Goal: Information Seeking & Learning: Learn about a topic

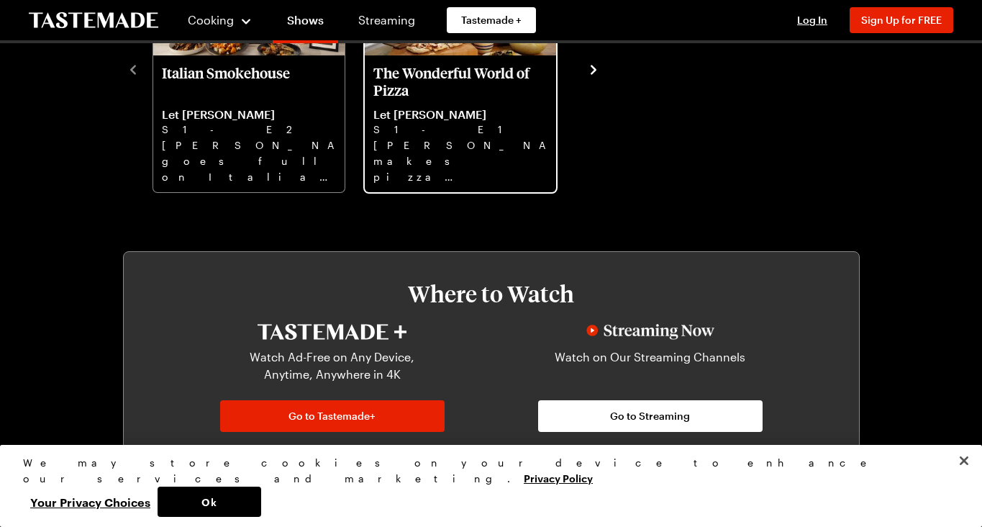
scroll to position [568, 0]
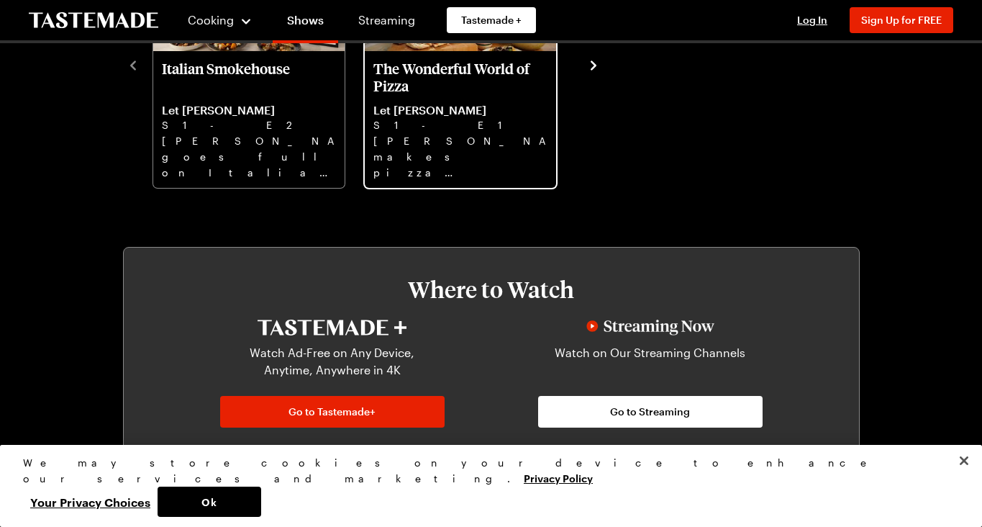
click at [389, 150] on p "[PERSON_NAME] makes pizza magic with two doughs, from Grilled Pizza to Grandma …" at bounding box center [460, 156] width 174 height 46
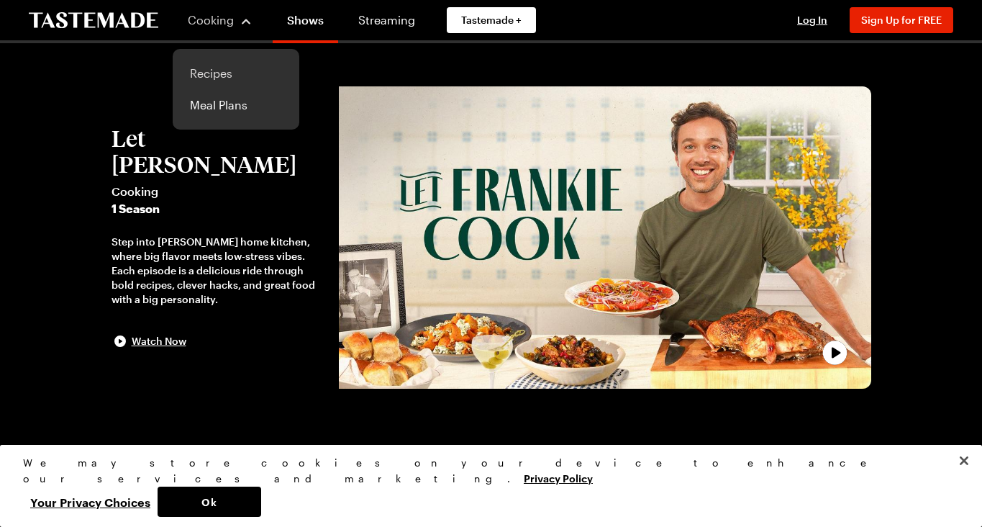
click at [206, 73] on link "Recipes" at bounding box center [235, 74] width 109 height 32
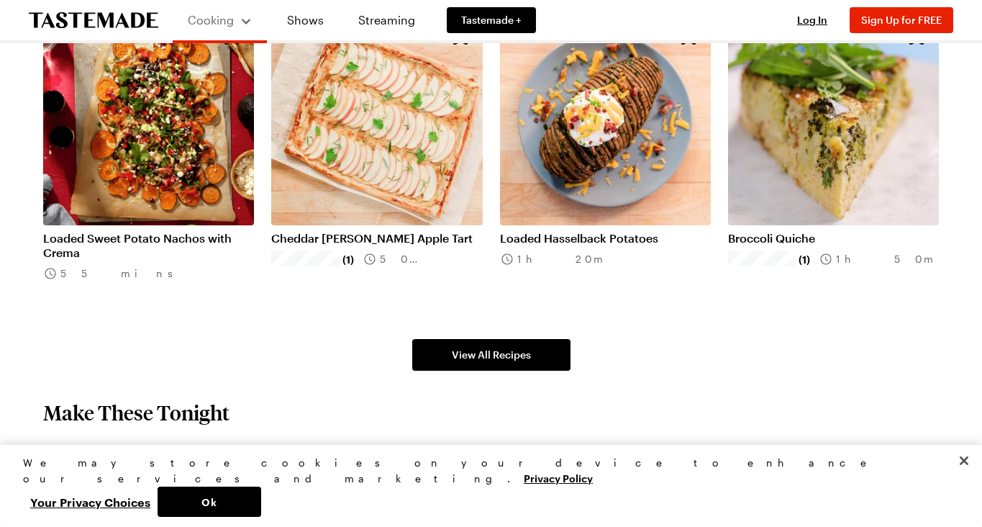
scroll to position [880, 0]
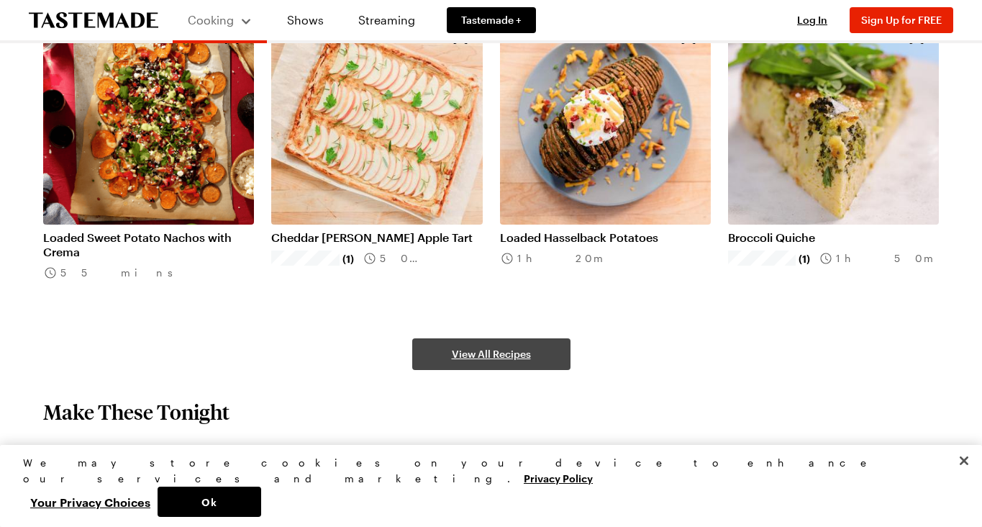
click at [481, 358] on span "View All Recipes" at bounding box center [491, 354] width 79 height 14
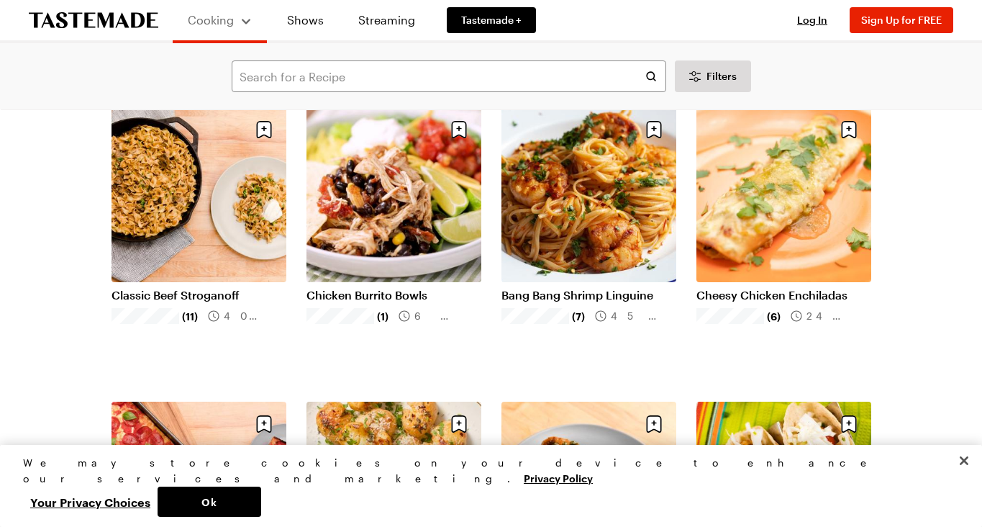
scroll to position [698, 0]
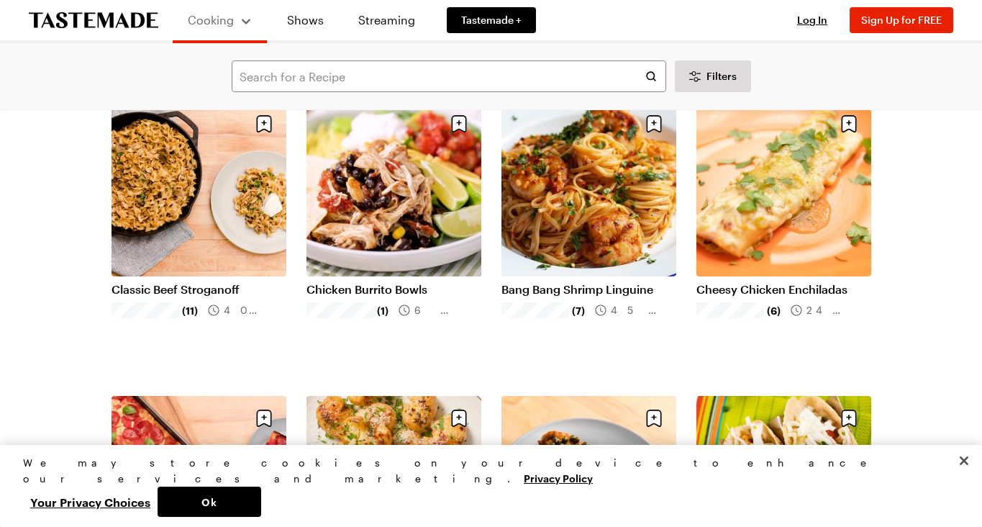
click at [137, 288] on link "Classic Beef Stroganoff" at bounding box center [199, 289] width 175 height 14
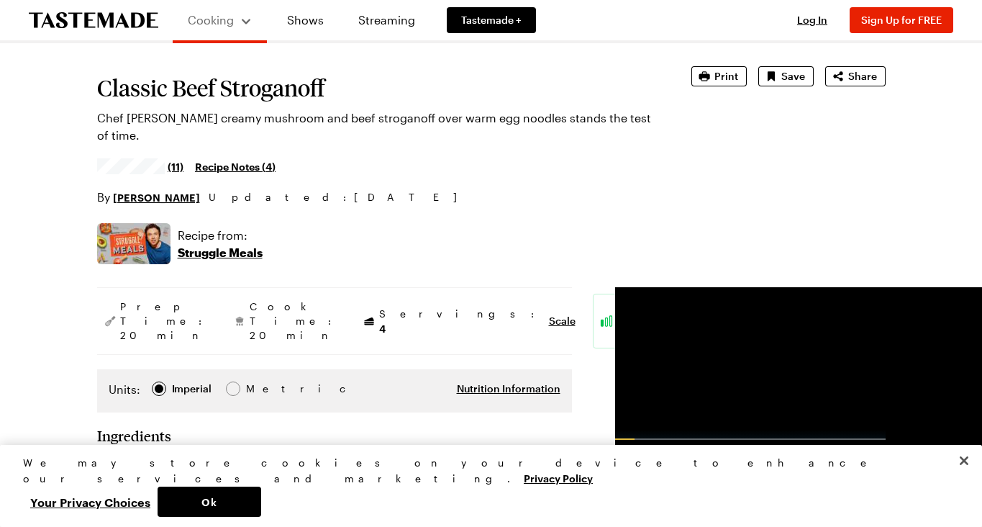
scroll to position [70, 0]
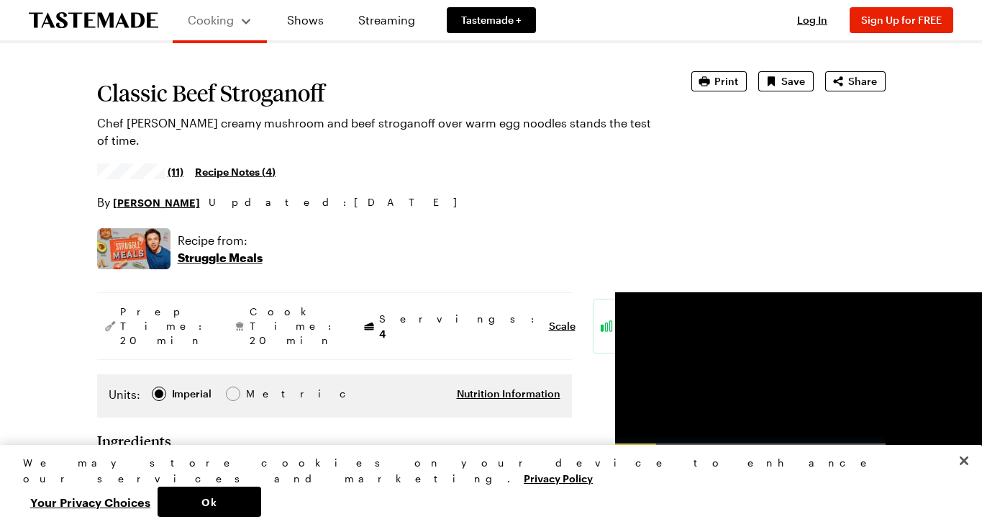
click at [230, 171] on link "Recipe Notes ( 4 )" at bounding box center [235, 171] width 81 height 16
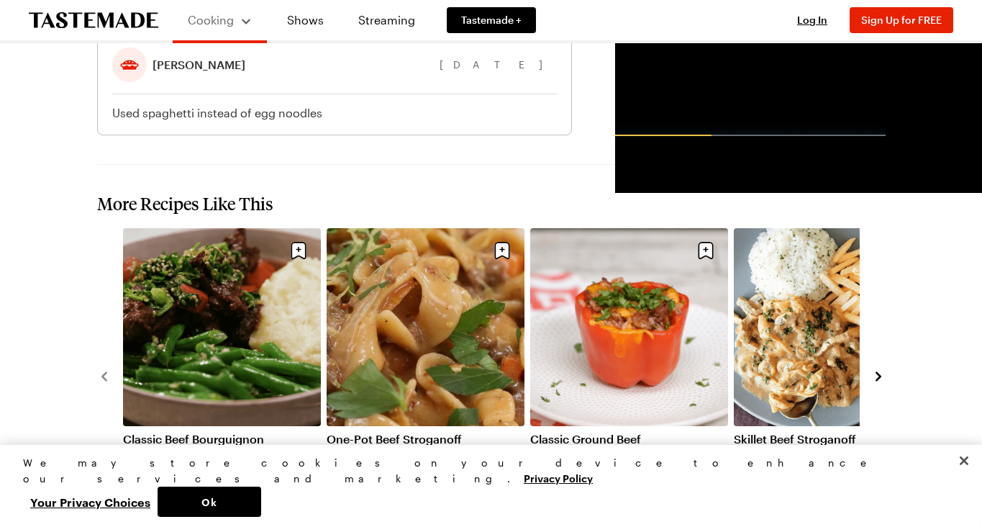
scroll to position [2098, 0]
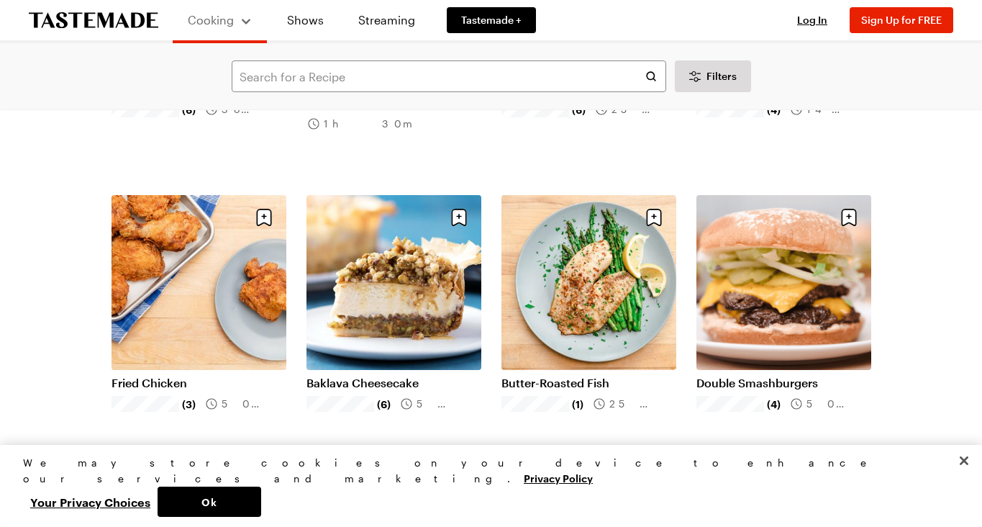
scroll to position [1195, 0]
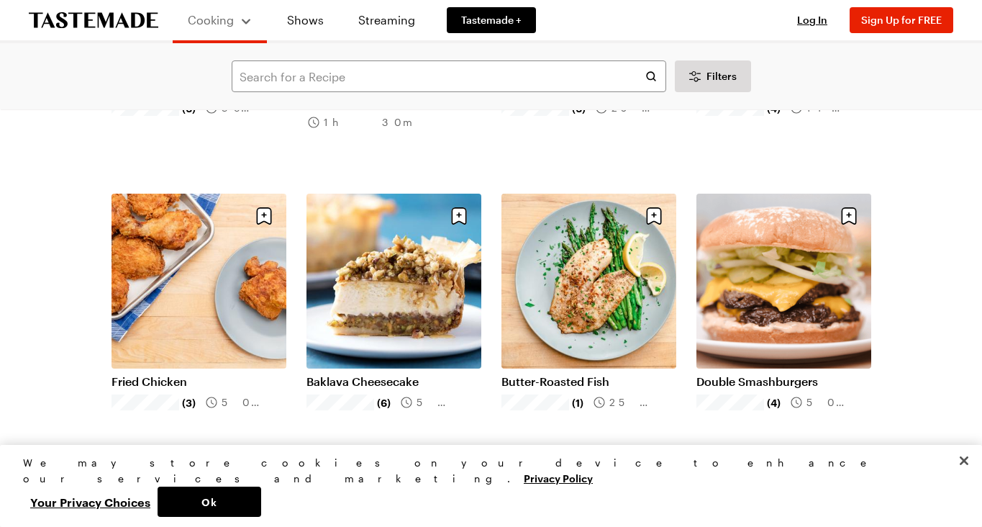
click at [372, 382] on link "Baklava Cheesecake" at bounding box center [394, 381] width 175 height 14
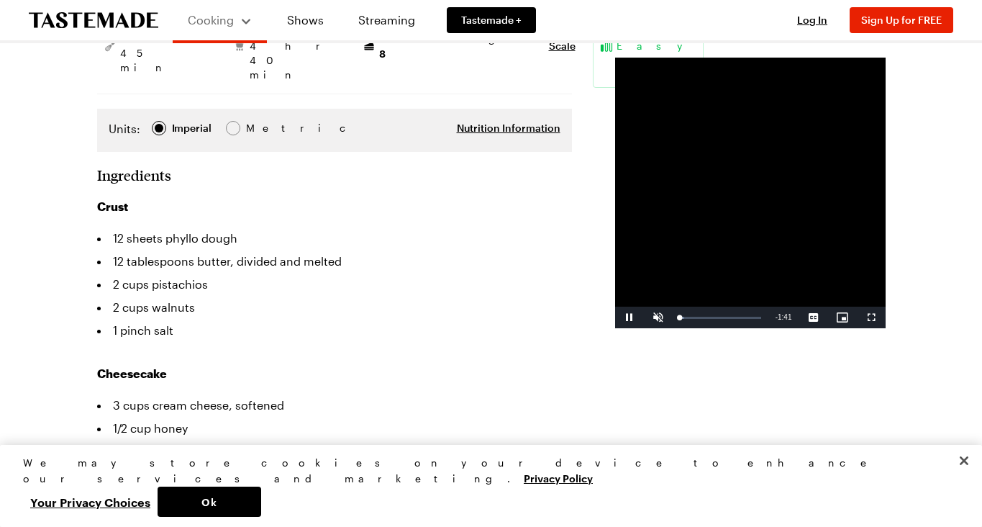
scroll to position [360, 0]
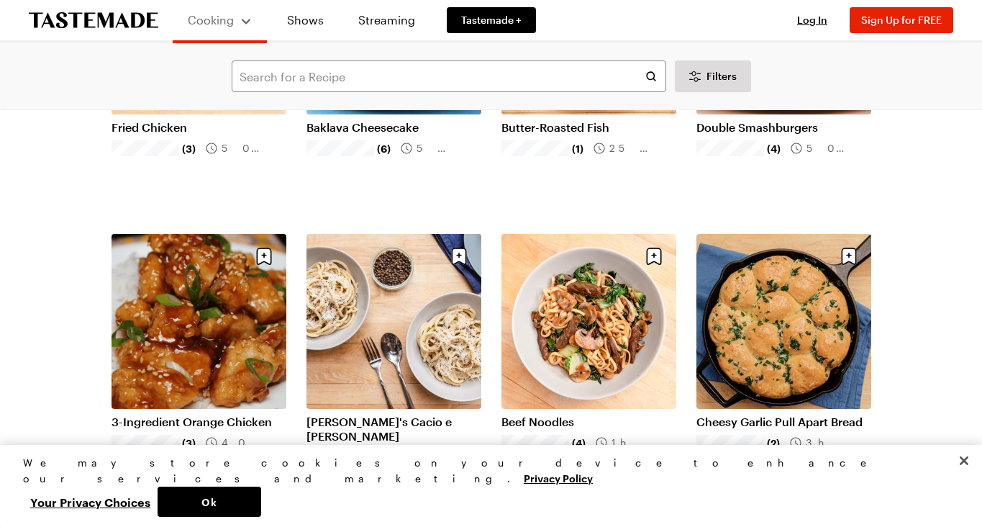
scroll to position [1479, 0]
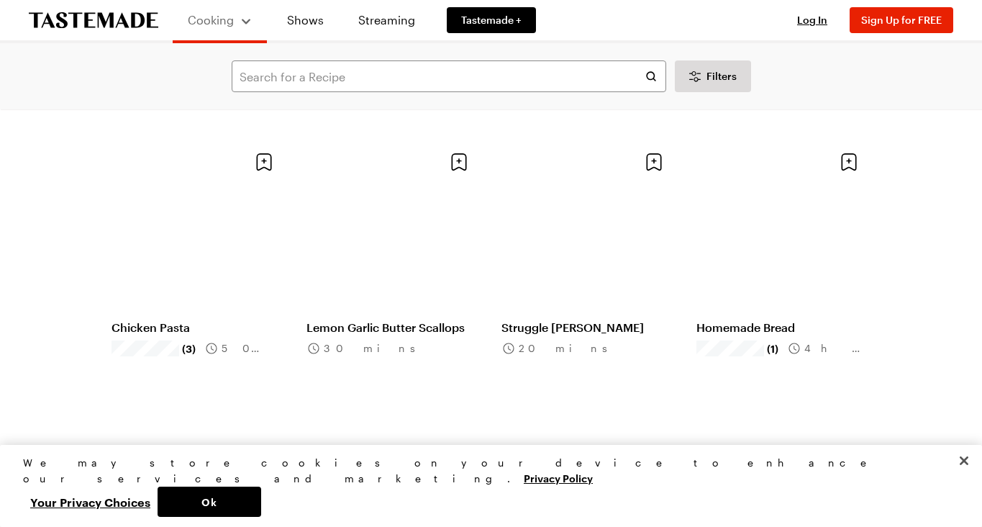
scroll to position [3015, 0]
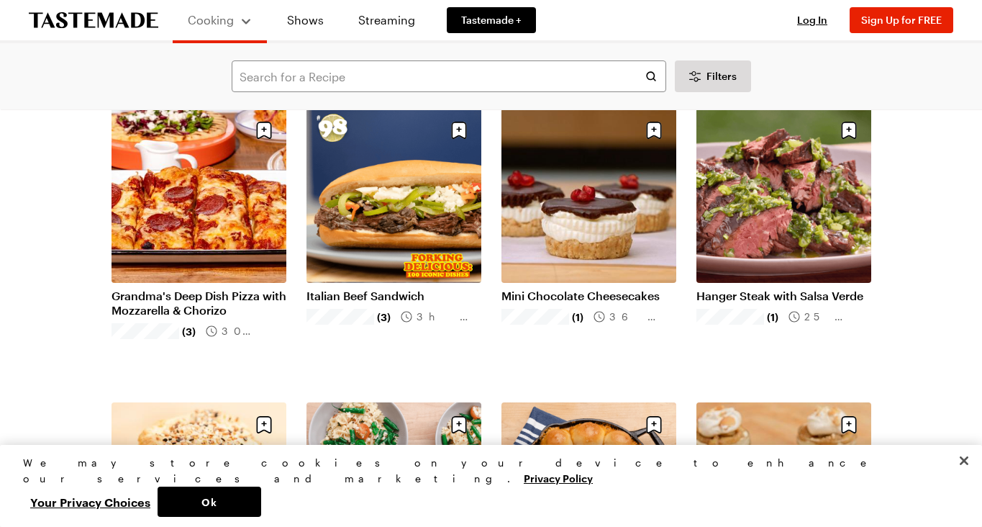
scroll to position [4519, 0]
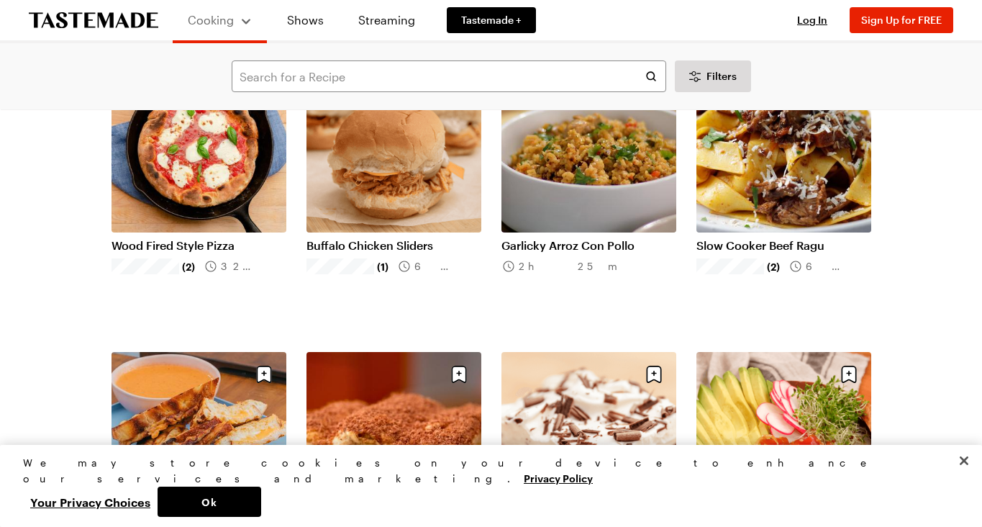
scroll to position [6630, 0]
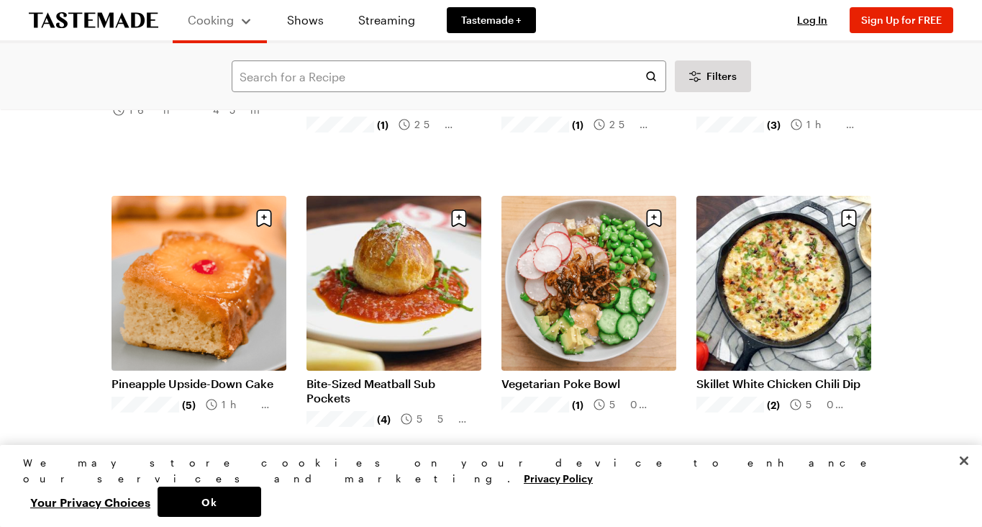
scroll to position [7988, 0]
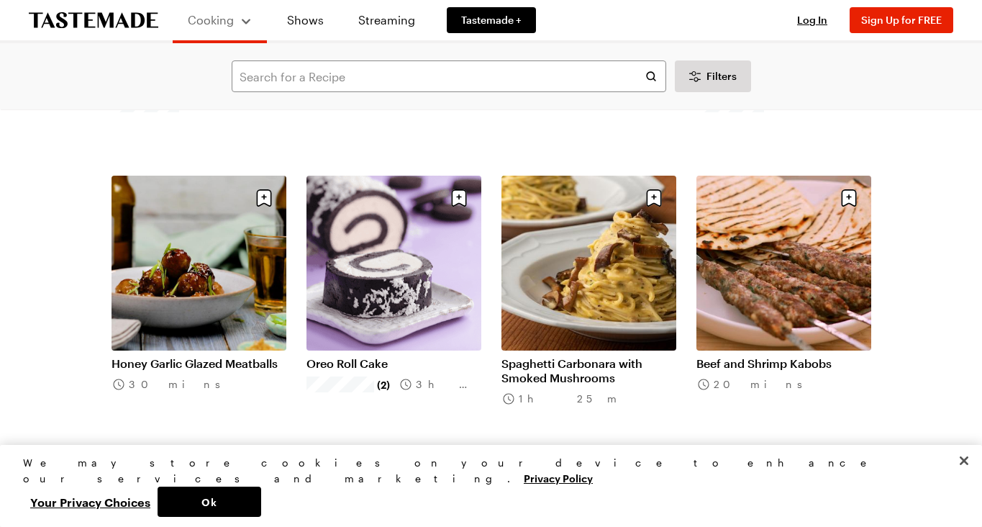
scroll to position [10043, 0]
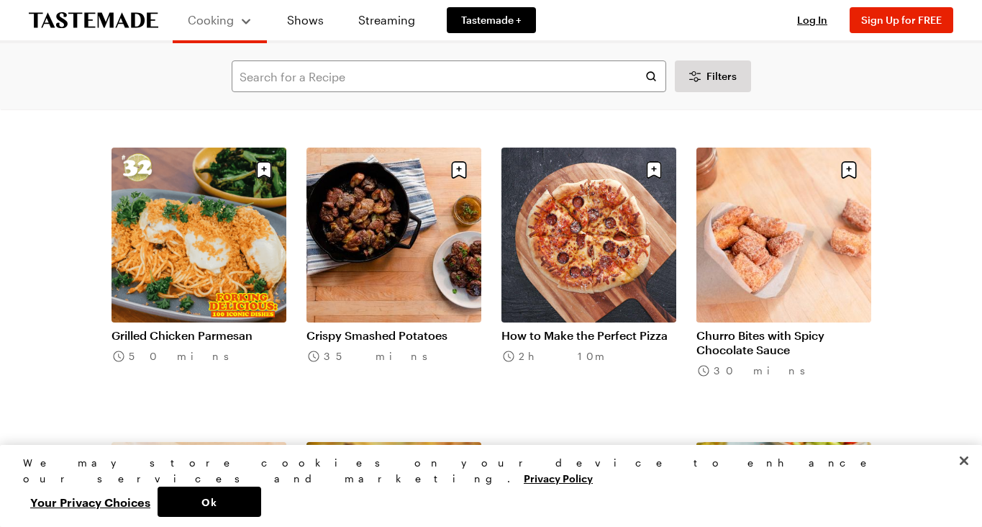
scroll to position [11546, 0]
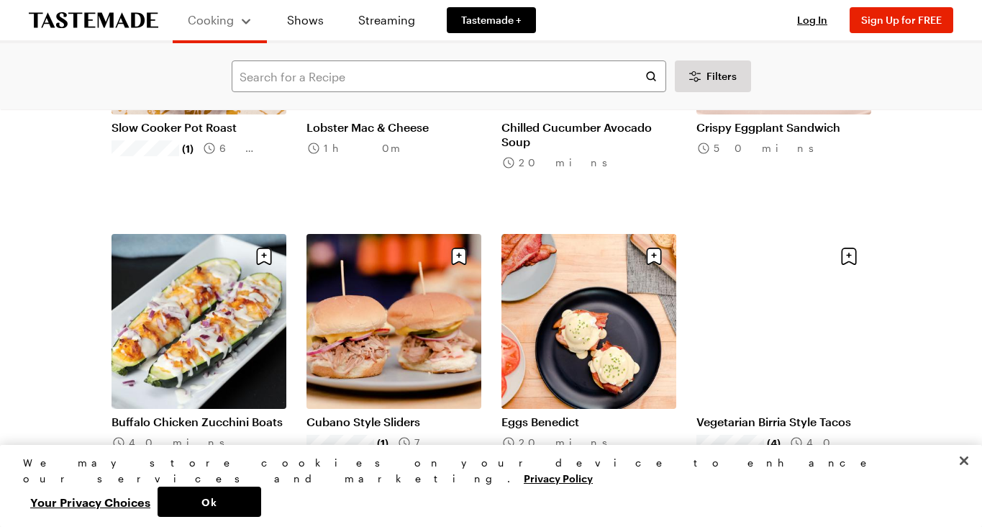
scroll to position [13811, 0]
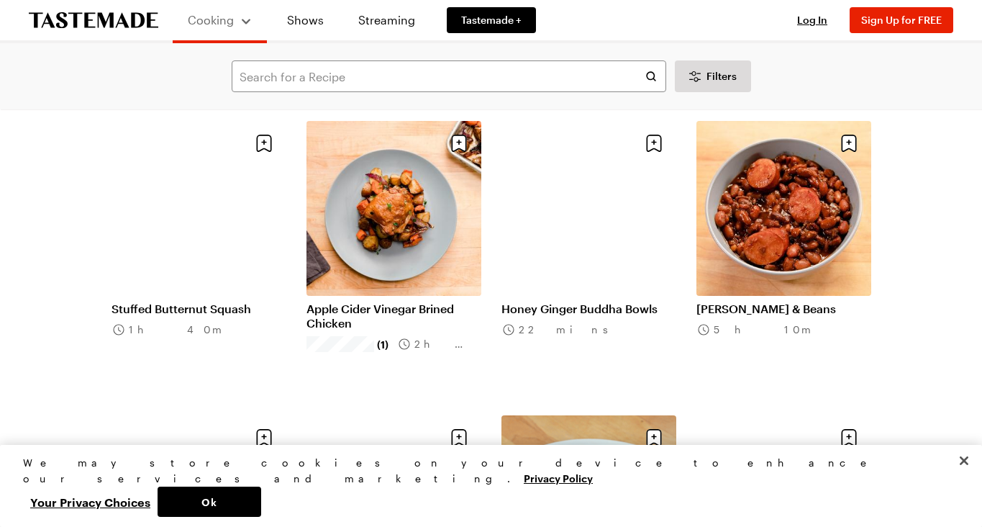
scroll to position [15393, 0]
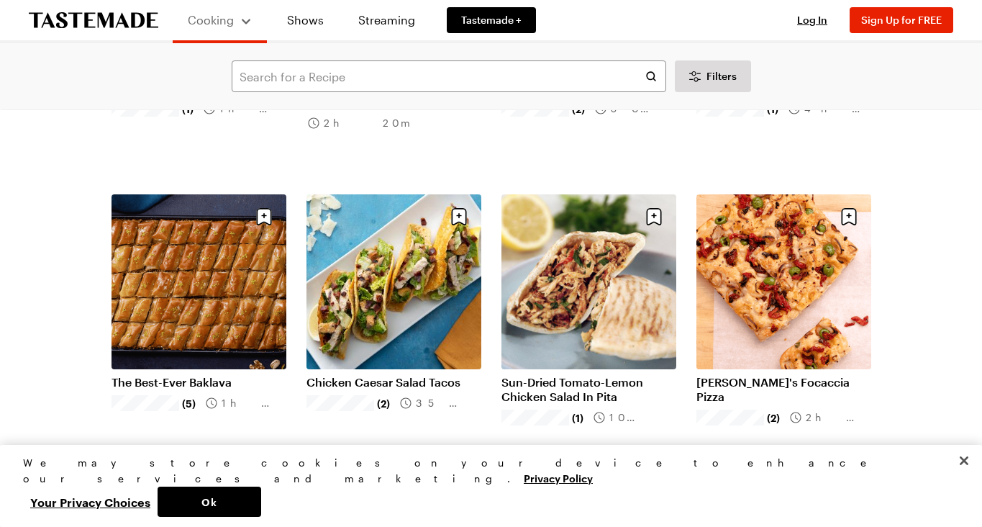
scroll to position [15914, 0]
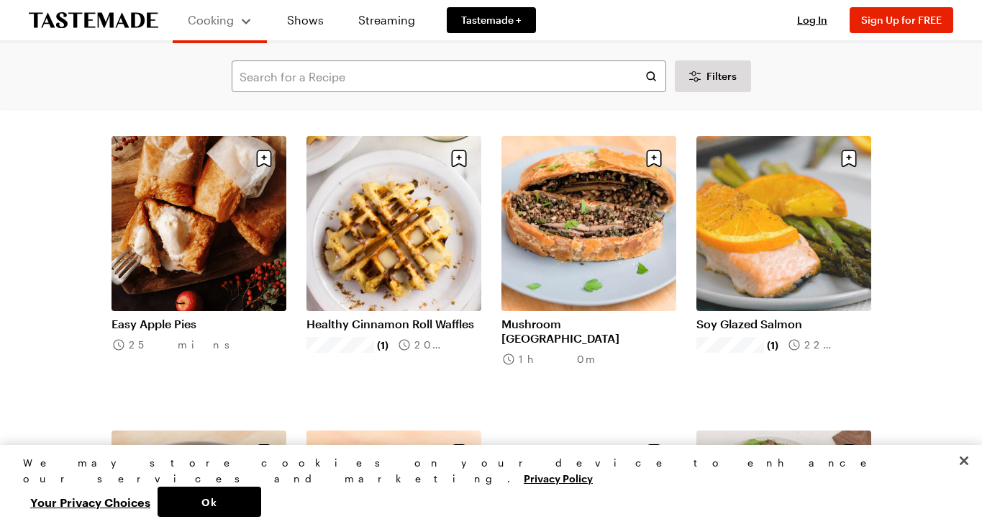
scroll to position [18029, 0]
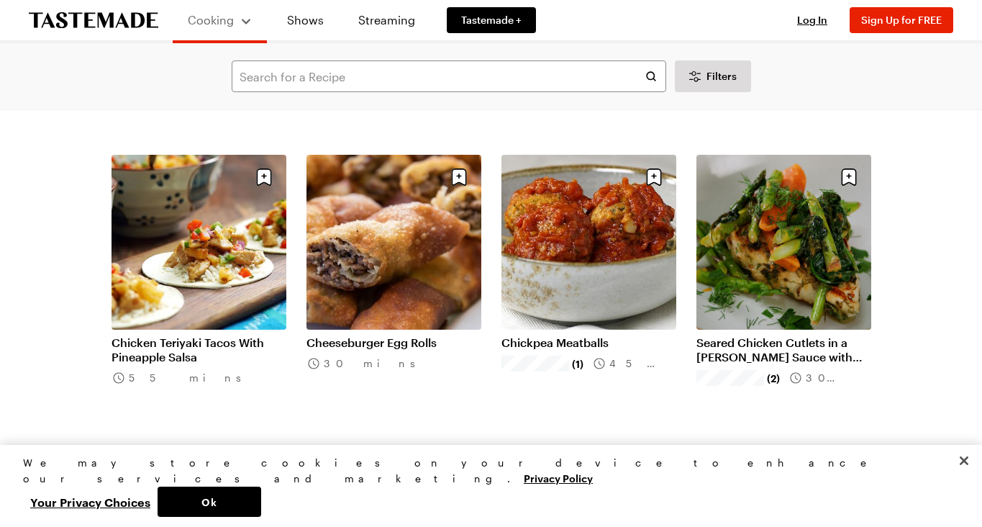
scroll to position [19777, 0]
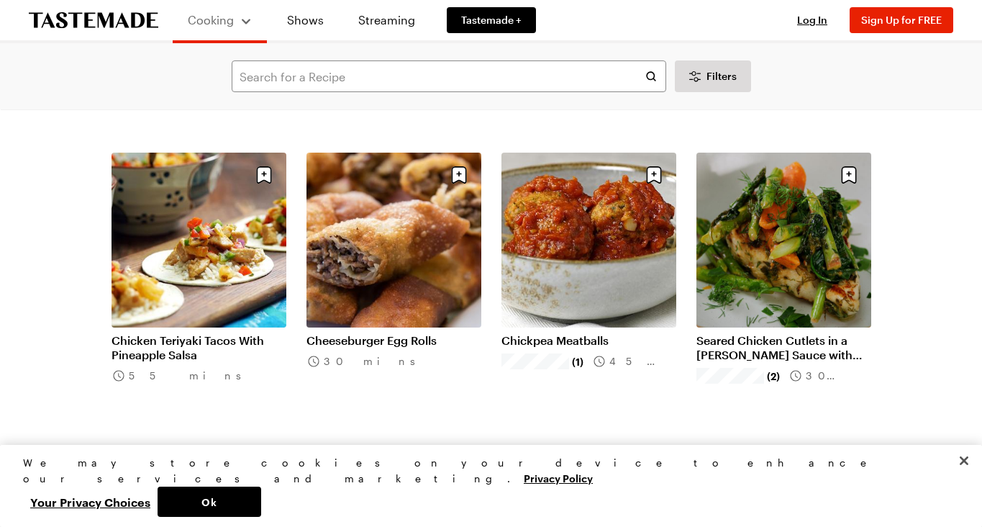
click at [389, 338] on link "Cheeseburger Egg Rolls" at bounding box center [394, 340] width 175 height 14
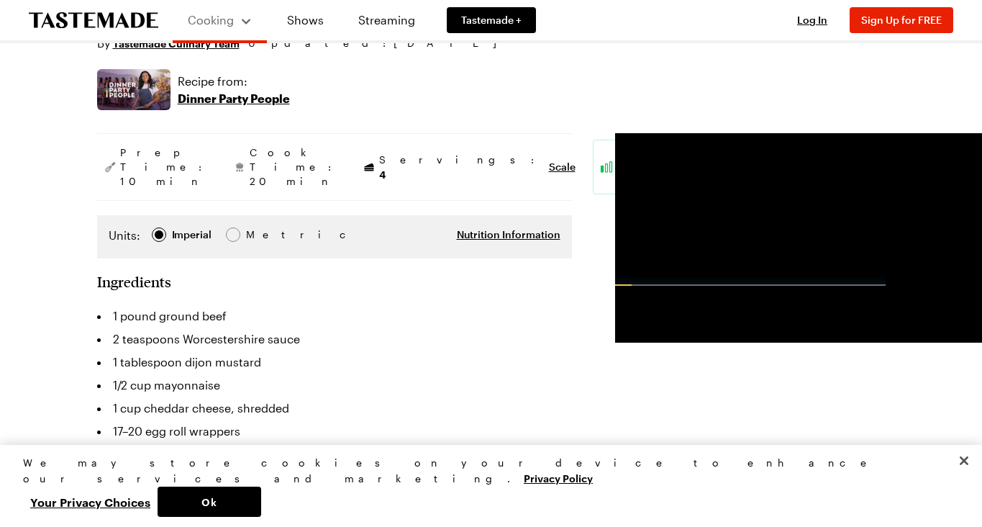
scroll to position [122, 0]
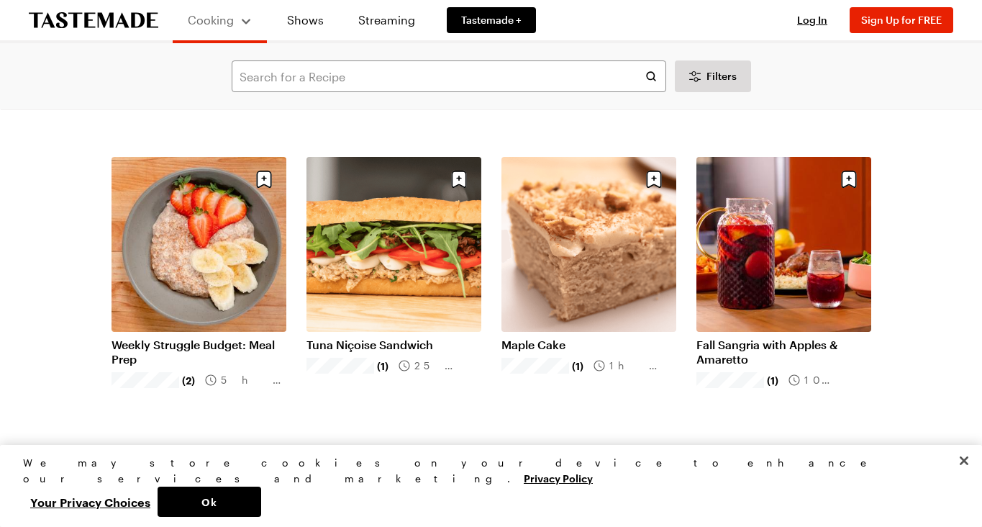
scroll to position [20098, 0]
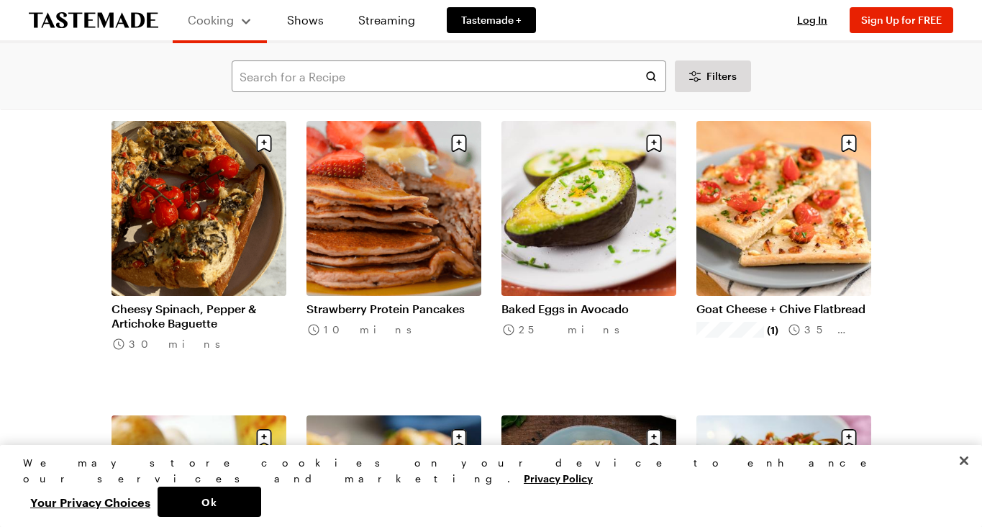
scroll to position [22459, 0]
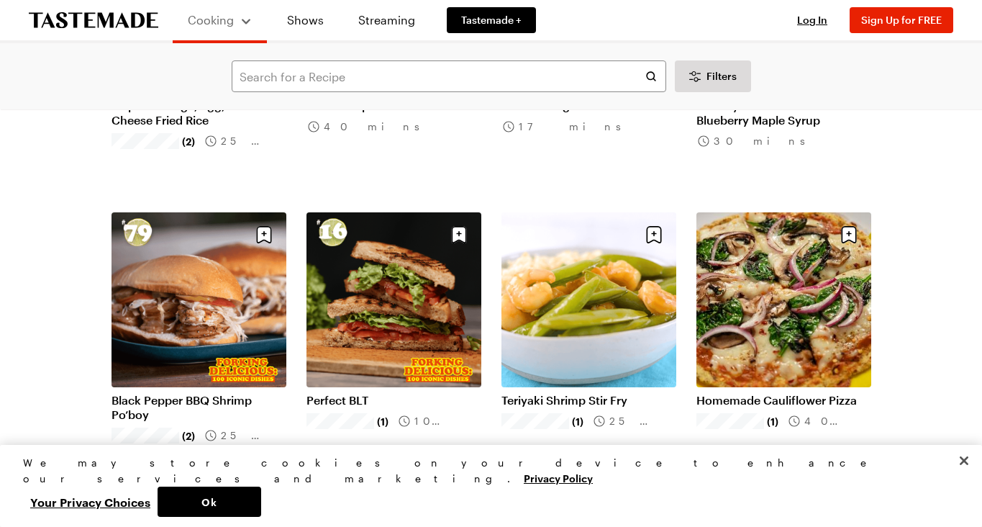
scroll to position [23250, 0]
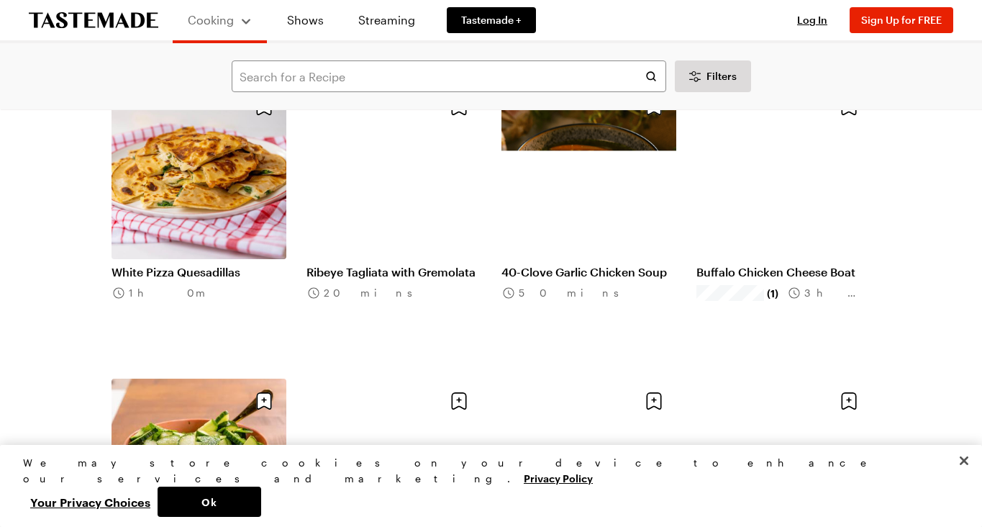
scroll to position [26022, 0]
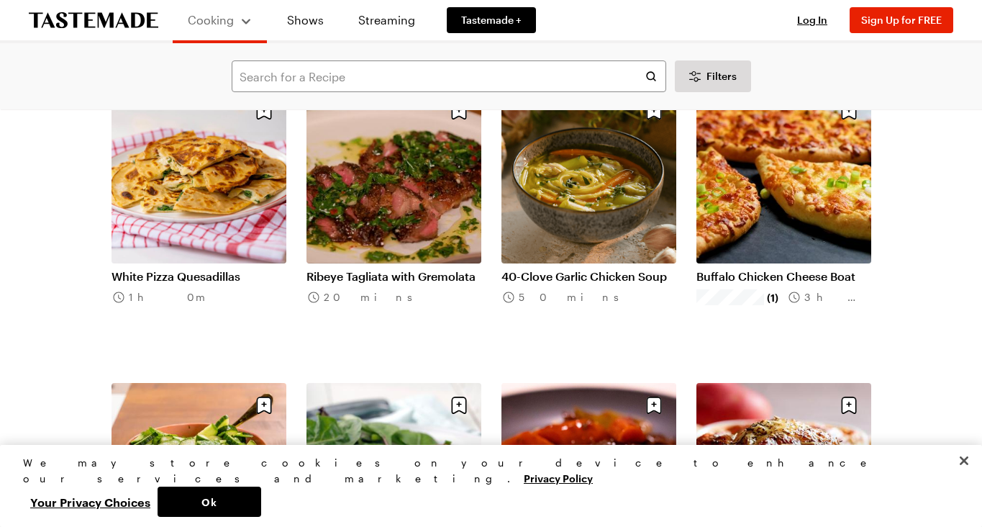
click at [154, 276] on link "White Pizza Quesadillas" at bounding box center [199, 276] width 175 height 14
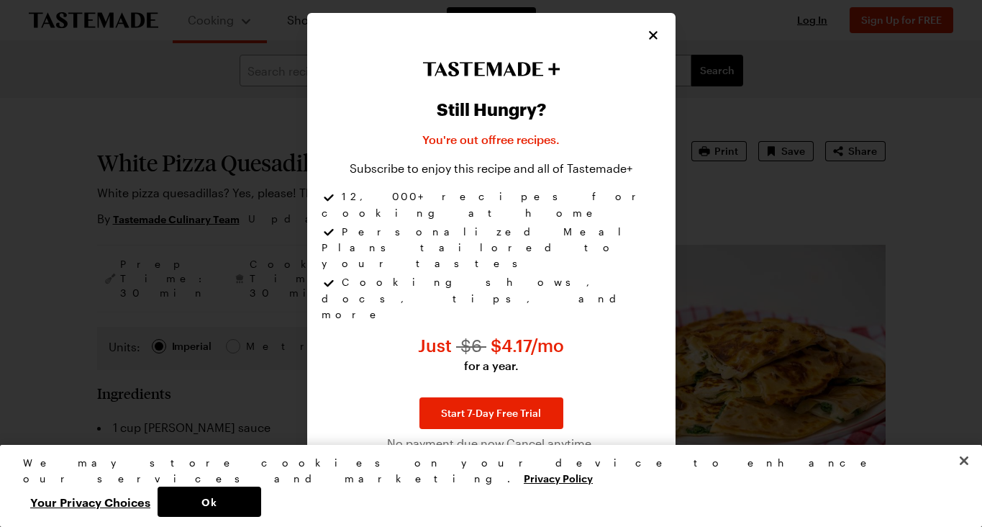
click at [656, 40] on icon "Close" at bounding box center [653, 36] width 9 height 9
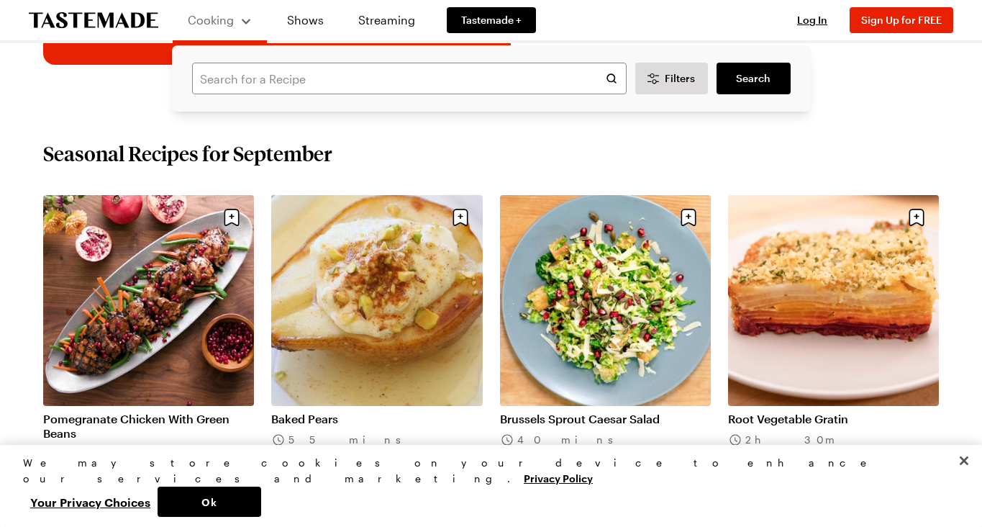
scroll to position [374, 0]
